Goal: Register for event/course

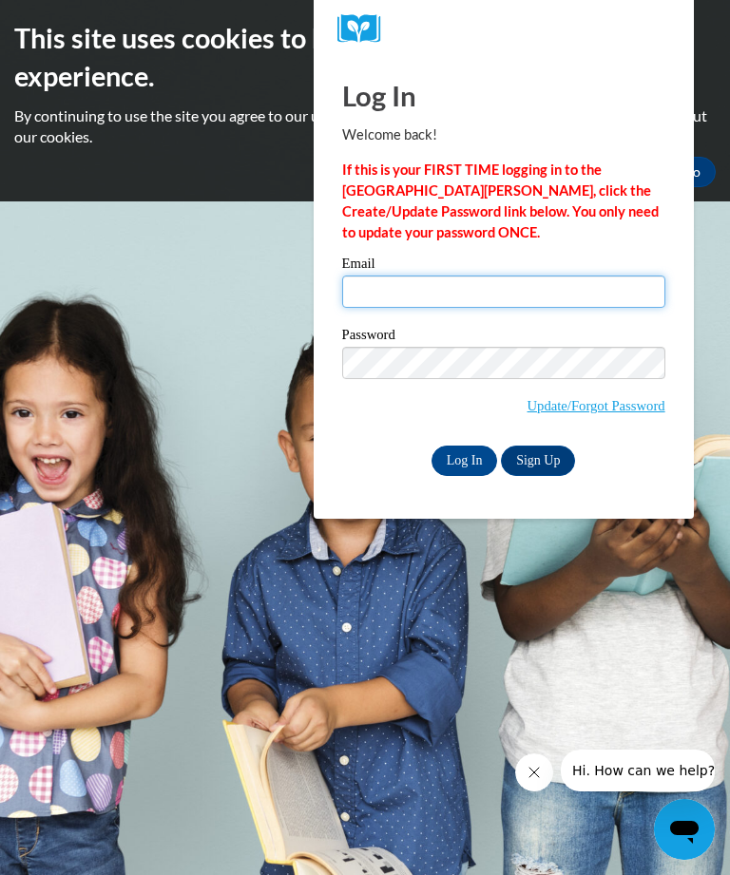
type input "leedhenyae@yahoo.com"
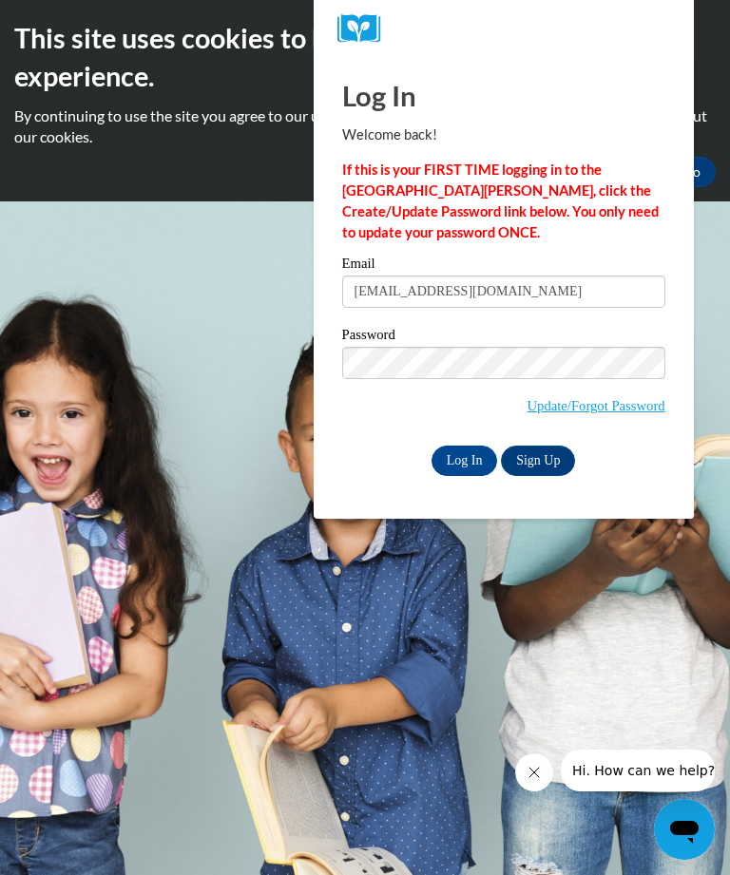
click at [464, 459] on input "Log In" at bounding box center [464, 461] width 67 height 30
click at [454, 456] on input "Log In" at bounding box center [464, 461] width 67 height 30
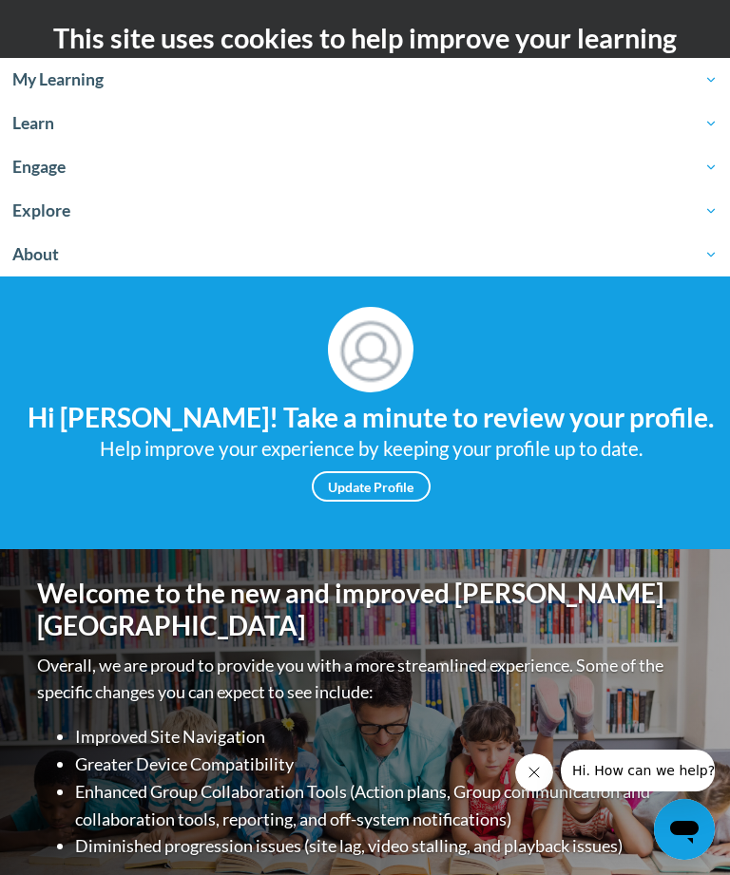
click at [386, 502] on link "Update Profile" at bounding box center [371, 486] width 119 height 30
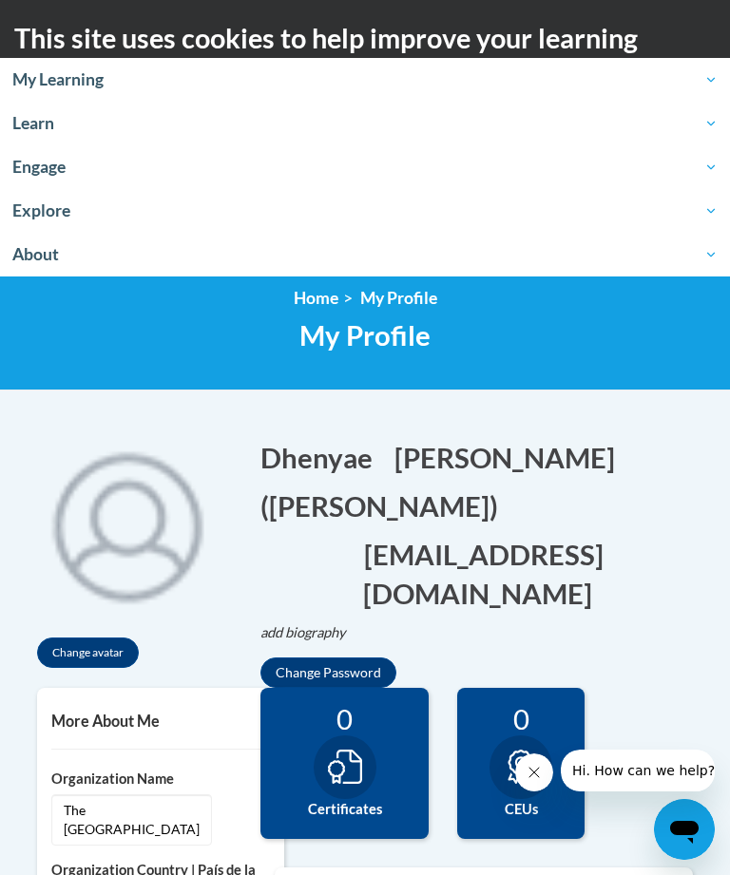
click at [40, 85] on span "My Learning" at bounding box center [364, 79] width 705 height 23
click at [710, 70] on span "My Learning" at bounding box center [364, 79] width 705 height 23
click at [696, 92] on link "My Learning" at bounding box center [365, 80] width 730 height 44
click at [707, 127] on span "Learn" at bounding box center [364, 123] width 705 height 23
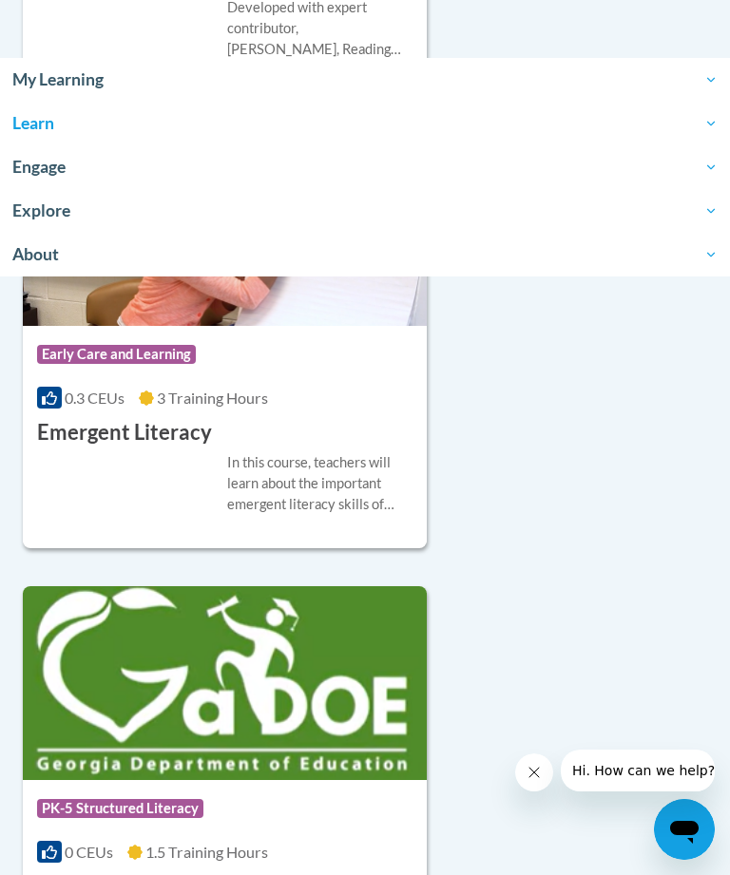
scroll to position [5923, 0]
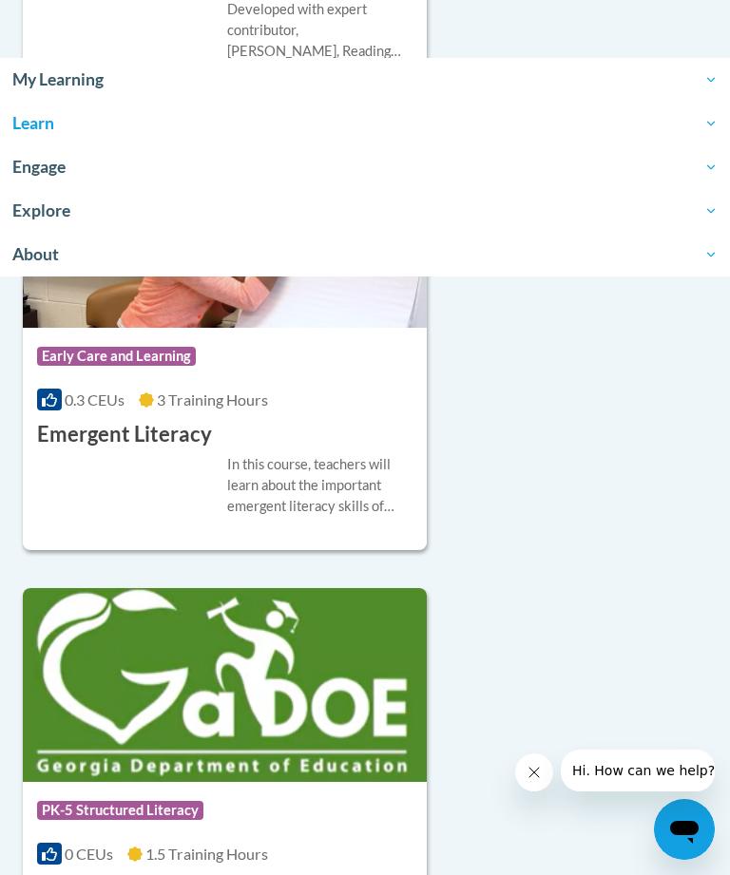
click at [39, 87] on span "My Learning" at bounding box center [364, 79] width 705 height 23
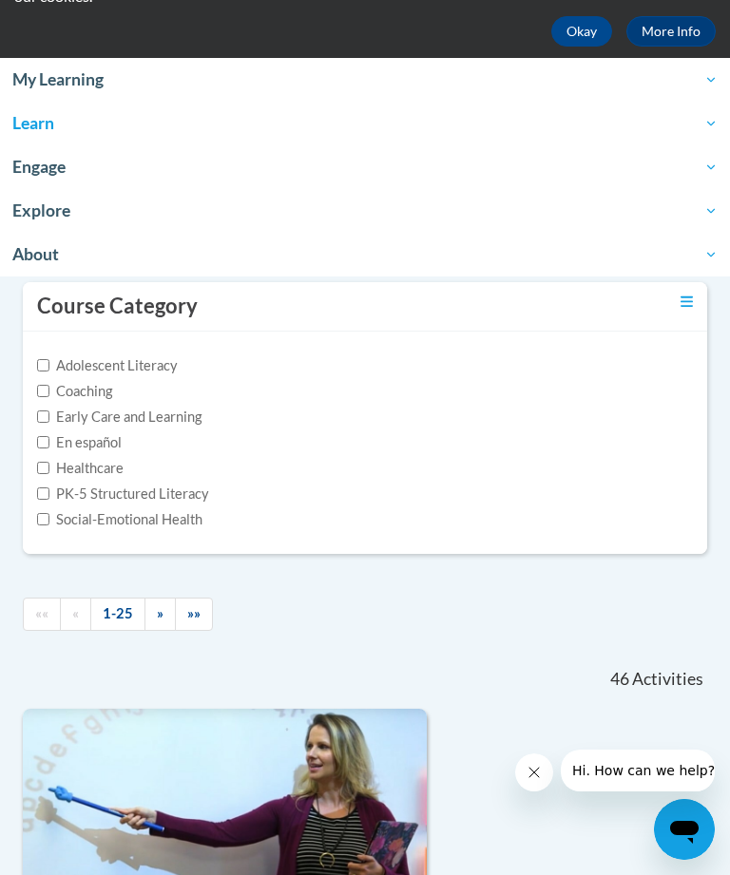
scroll to position [0, 0]
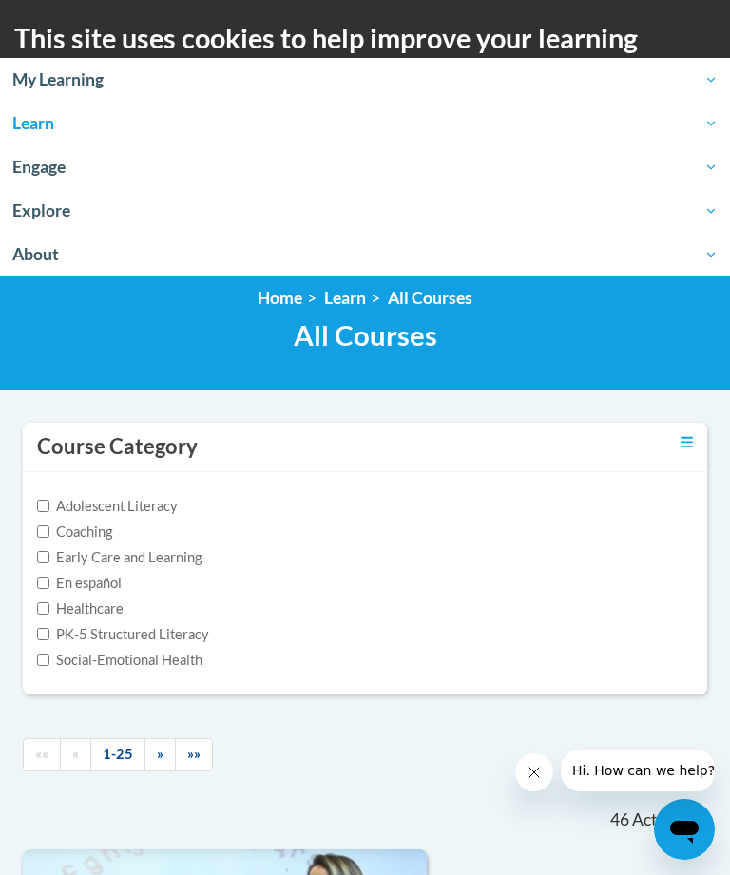
click at [39, 79] on span "My Learning" at bounding box center [364, 79] width 705 height 23
click at [698, 65] on link "My Learning" at bounding box center [365, 80] width 730 height 44
click at [37, 252] on span "About" at bounding box center [364, 254] width 705 height 23
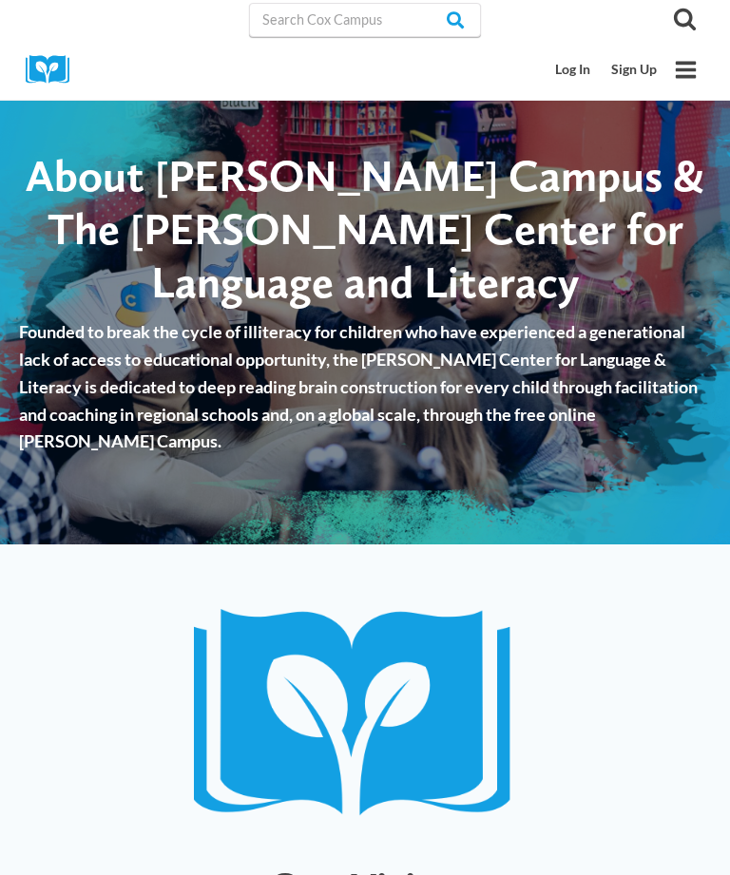
click at [694, 66] on icon "Toggle Menu" at bounding box center [686, 70] width 24 height 24
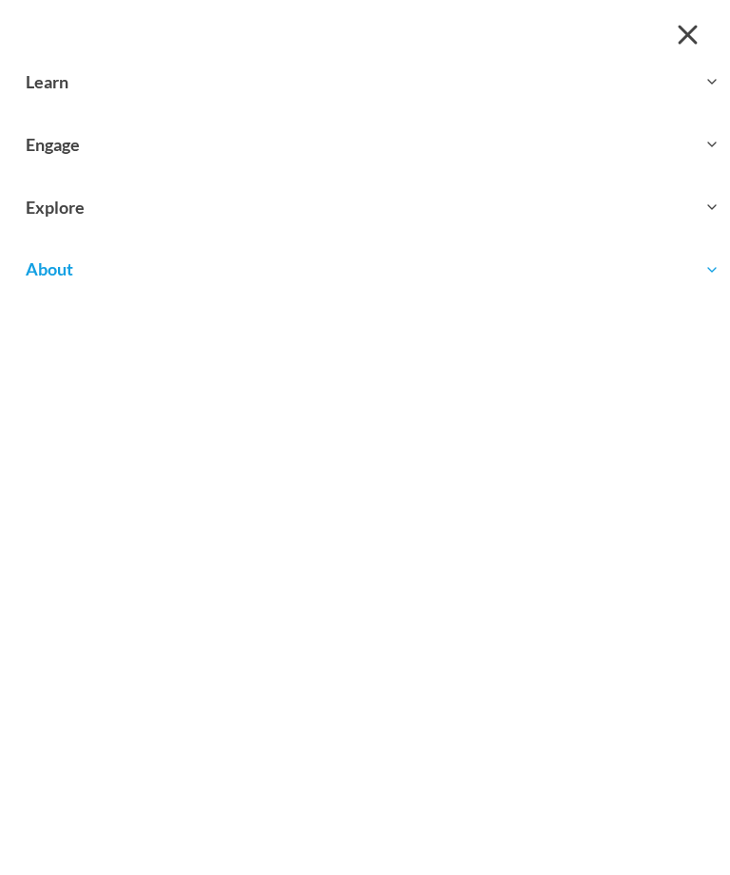
click at [678, 39] on button "Close menu" at bounding box center [687, 34] width 34 height 34
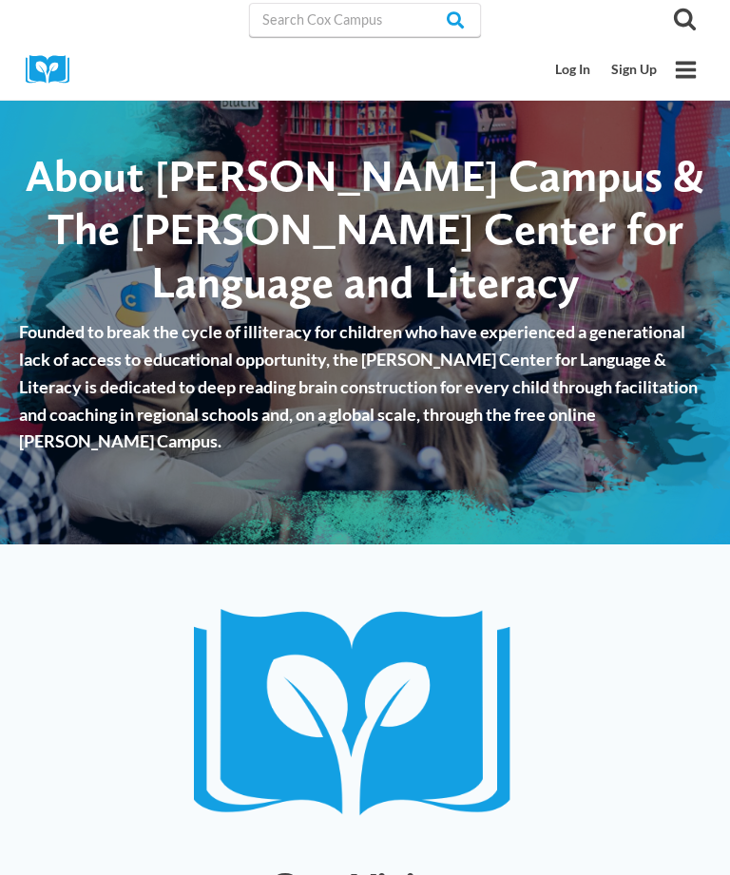
click at [580, 66] on link "Log In" at bounding box center [573, 69] width 56 height 35
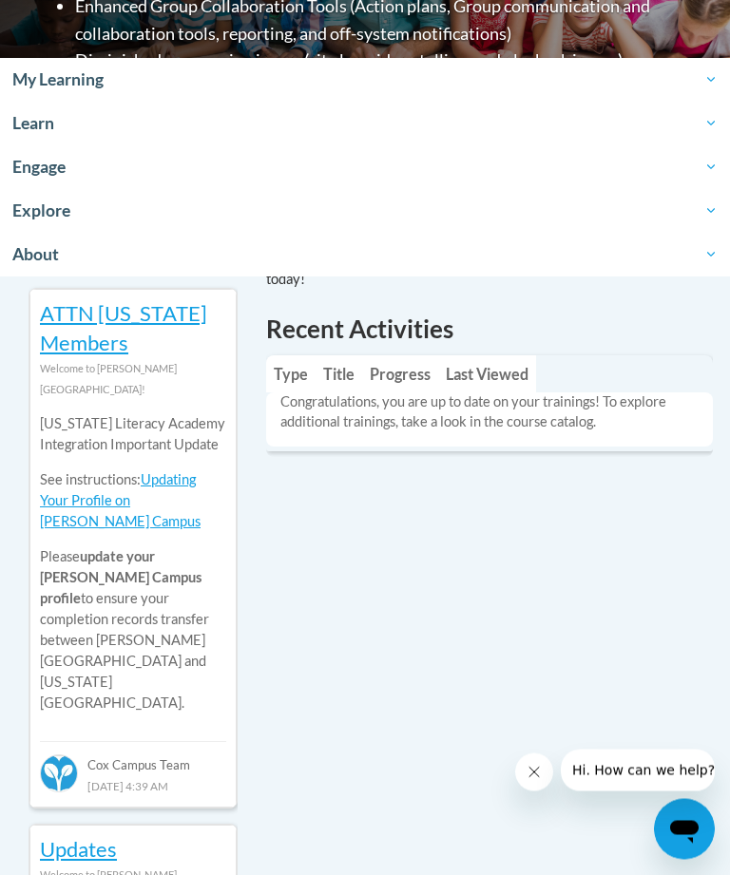
scroll to position [786, 0]
click at [40, 176] on span "Engage" at bounding box center [364, 167] width 705 height 23
click at [714, 171] on span "Engage" at bounding box center [364, 167] width 705 height 23
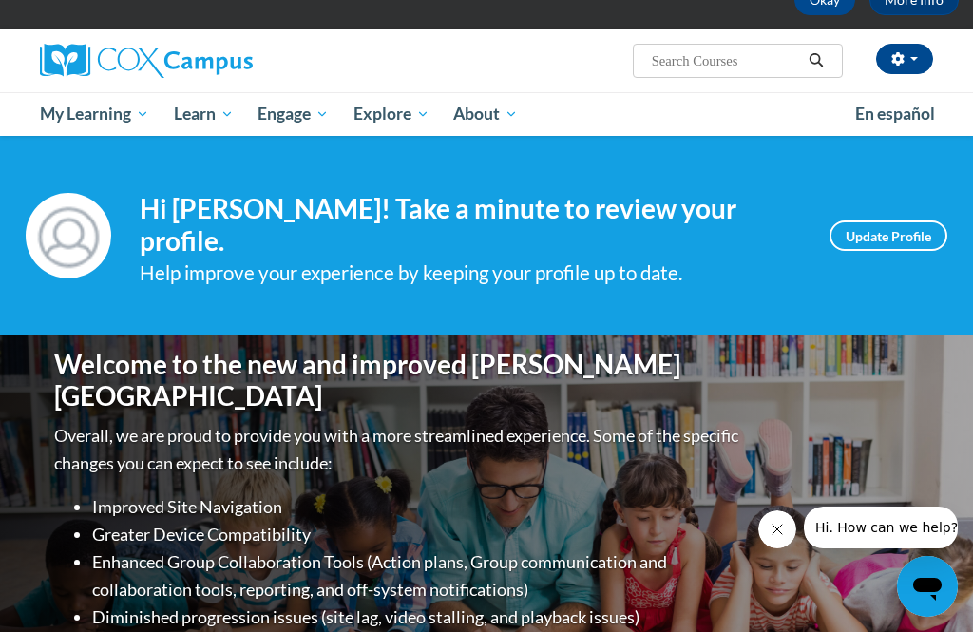
scroll to position [117, 0]
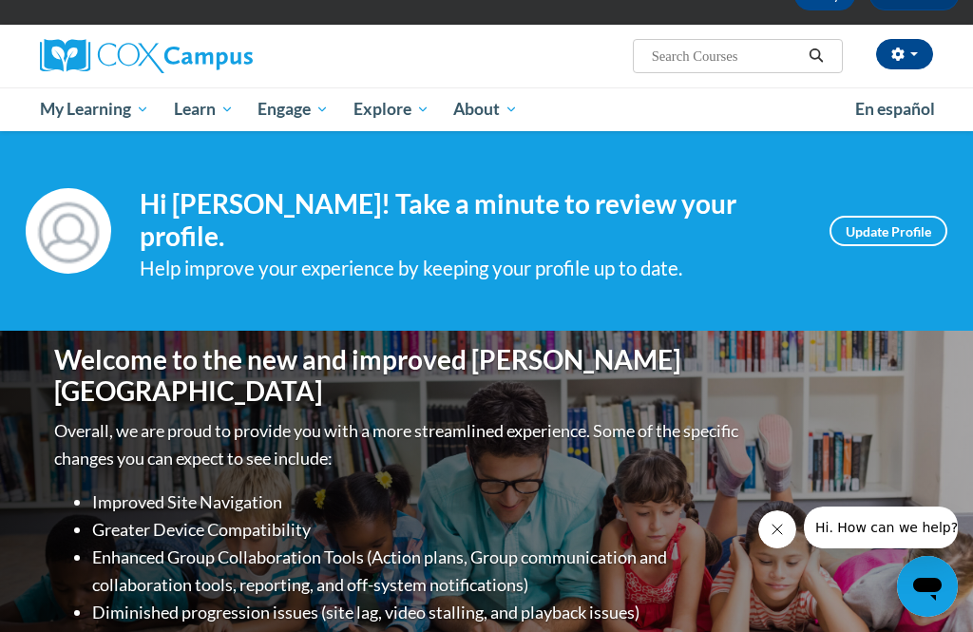
click at [0, 0] on span "Group Discussions" at bounding box center [0, 0] width 0 height 0
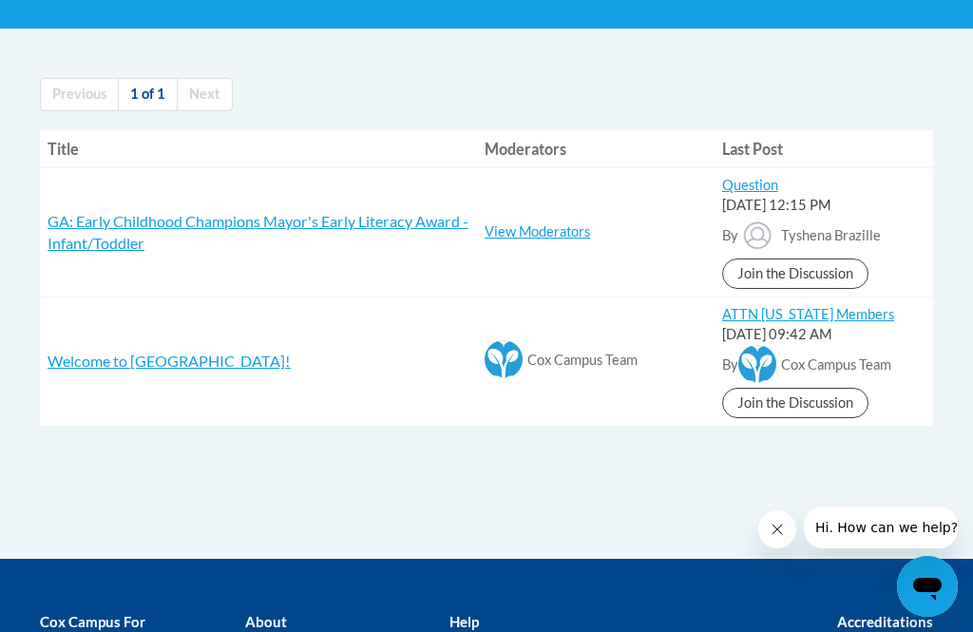
scroll to position [366, 0]
click at [124, 232] on span "GA: Early Childhood Champions Mayor's Early Literacy Award - Infant/Toddler" at bounding box center [258, 233] width 421 height 40
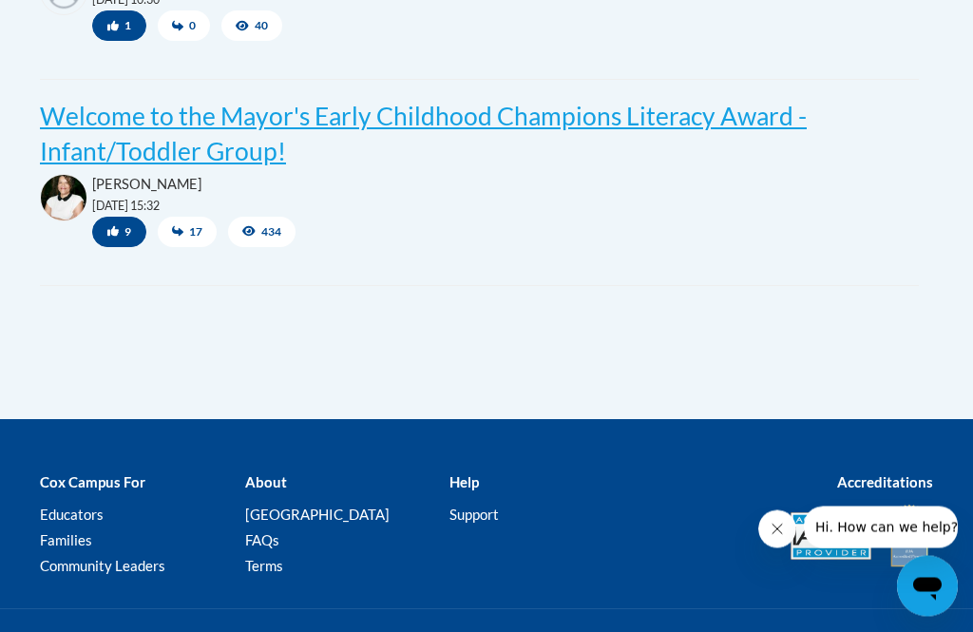
scroll to position [1880, 0]
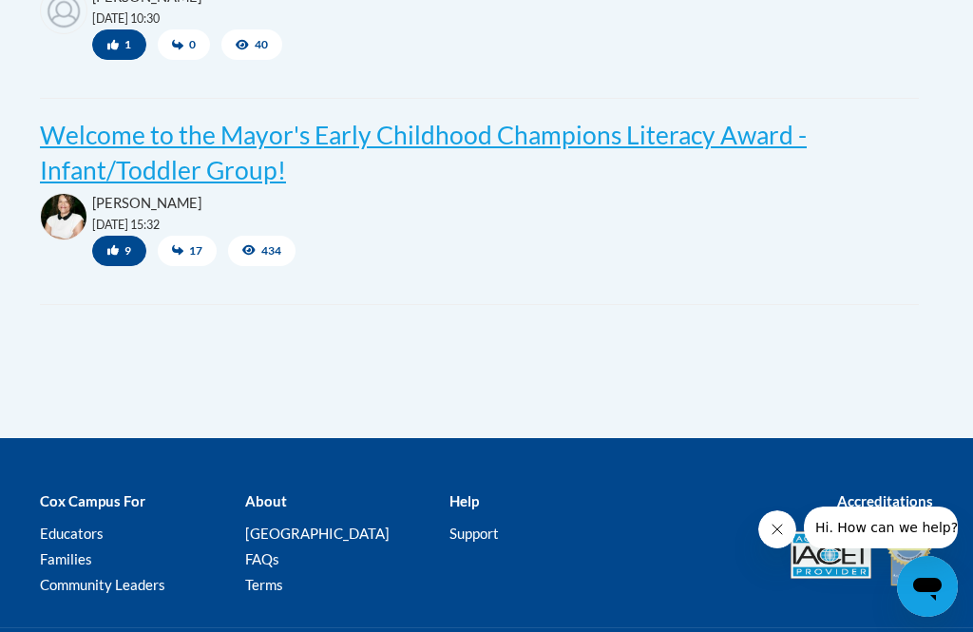
click at [99, 143] on post "Welcome to the Mayor's Early Childhood Champions Literacy Award - Infant/Toddle…" at bounding box center [423, 153] width 767 height 66
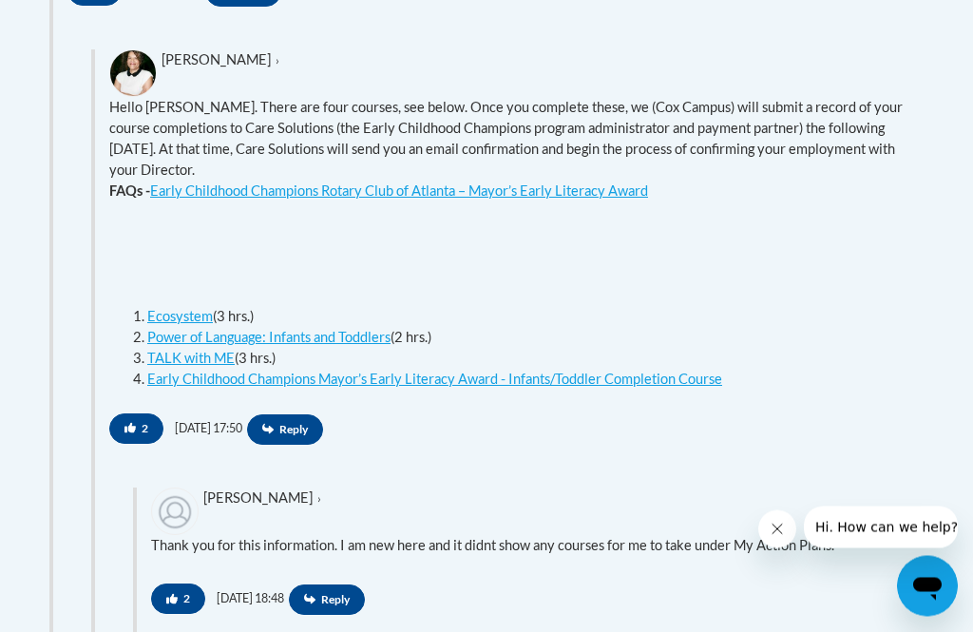
scroll to position [1502, 0]
click at [172, 316] on link "Ecosystem" at bounding box center [180, 316] width 66 height 16
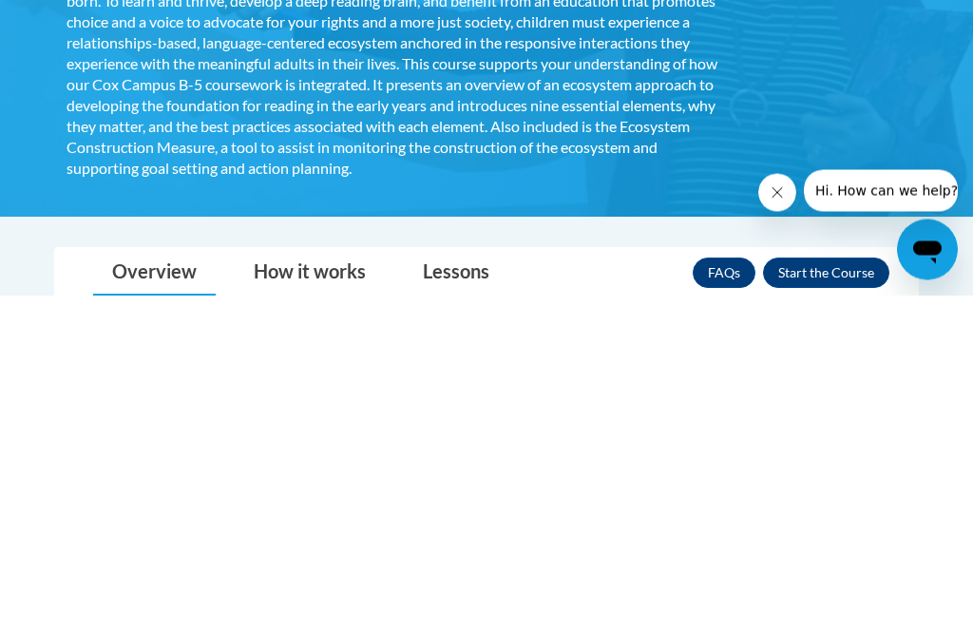
scroll to position [602, 0]
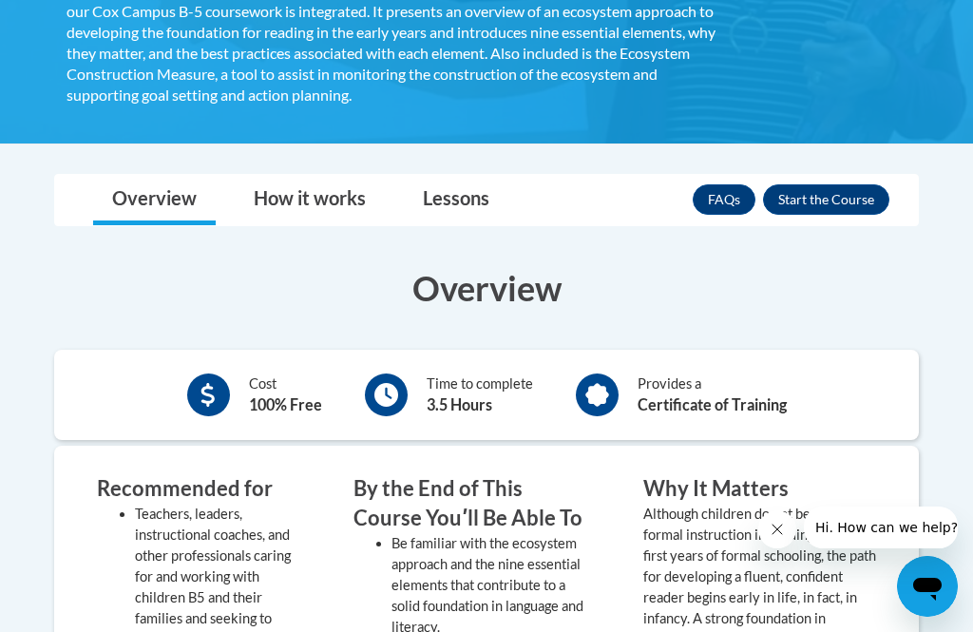
click at [849, 200] on button "Enroll" at bounding box center [826, 199] width 126 height 30
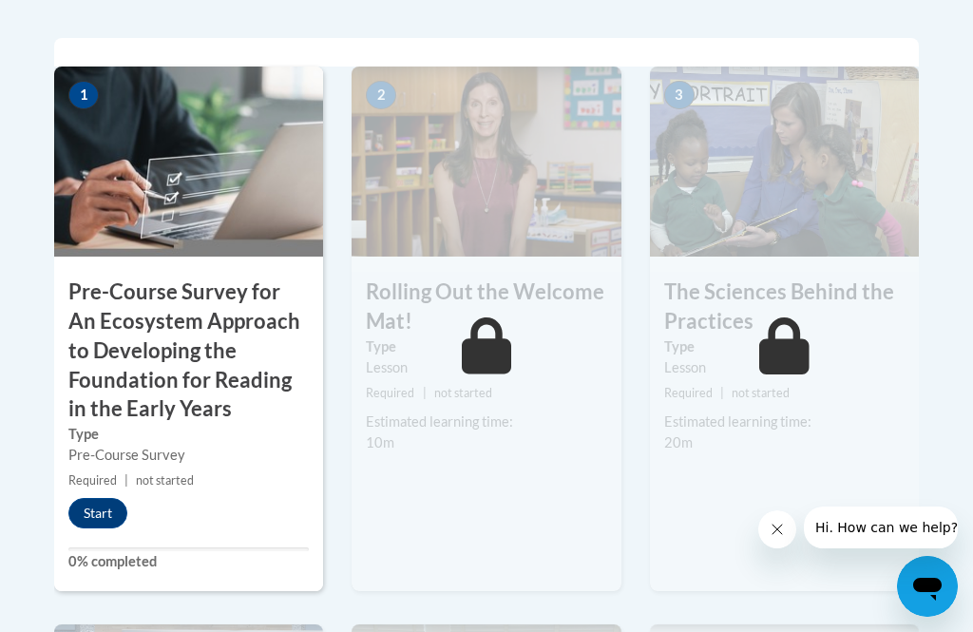
scroll to position [696, 0]
click at [92, 511] on button "Start" at bounding box center [97, 512] width 59 height 30
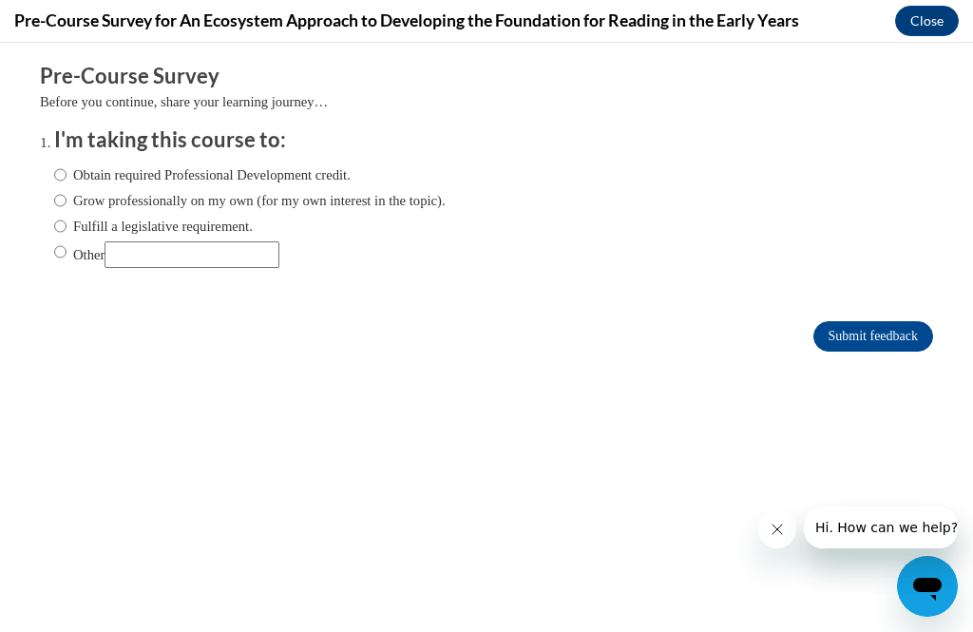
scroll to position [0, 0]
click at [68, 166] on label "Obtain required Professional Development credit." at bounding box center [202, 174] width 296 height 21
click at [67, 166] on input "Obtain required Professional Development credit." at bounding box center [60, 174] width 12 height 21
radio input "true"
click at [889, 335] on input "Submit feedback" at bounding box center [873, 336] width 120 height 30
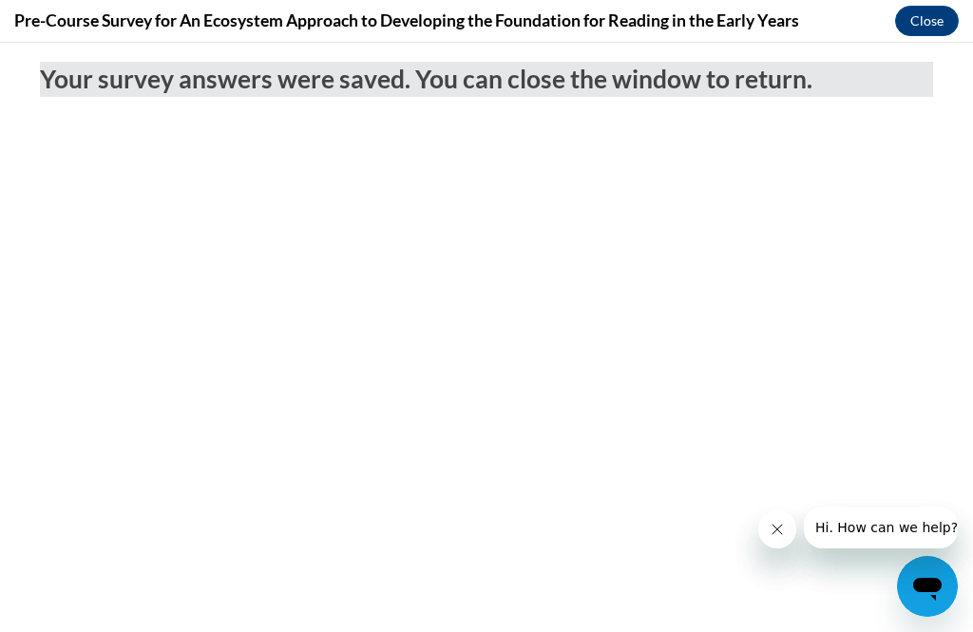
scroll to position [346, 0]
click at [914, 20] on button "Close" at bounding box center [927, 21] width 64 height 30
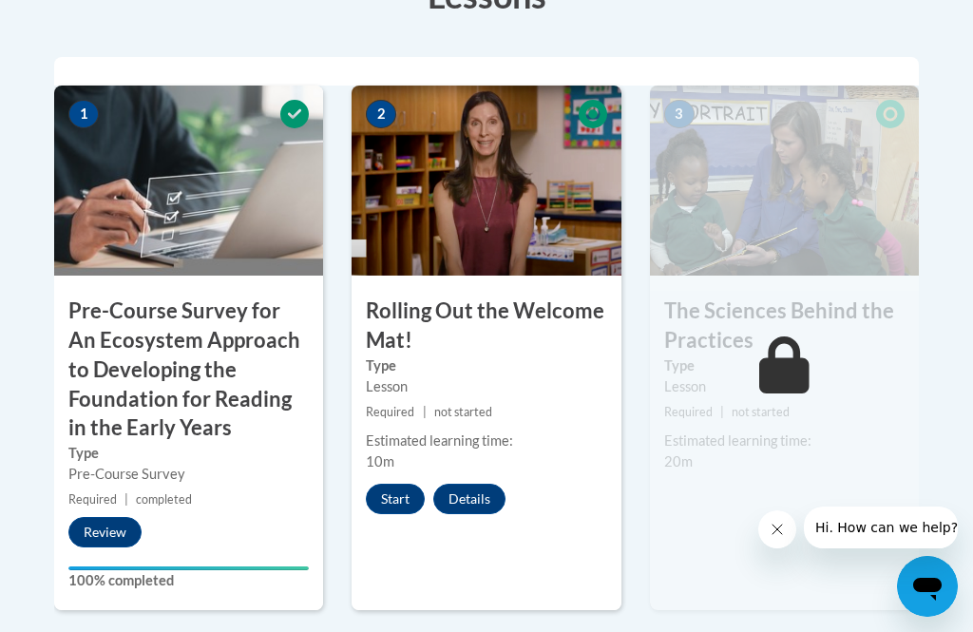
scroll to position [676, 0]
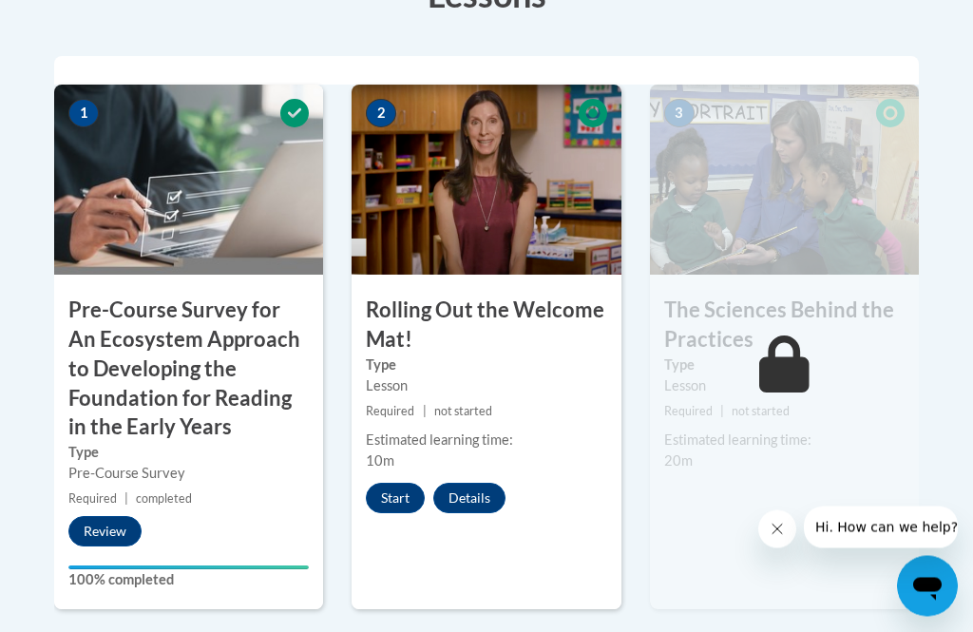
click at [390, 497] on button "Start" at bounding box center [395, 499] width 59 height 30
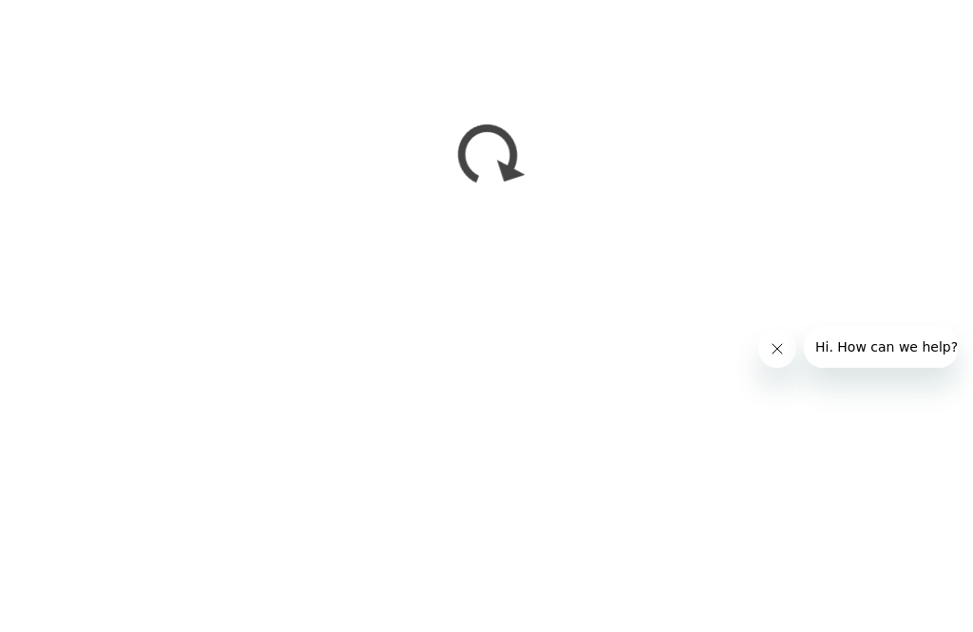
scroll to position [1659, 0]
